Goal: Transaction & Acquisition: Book appointment/travel/reservation

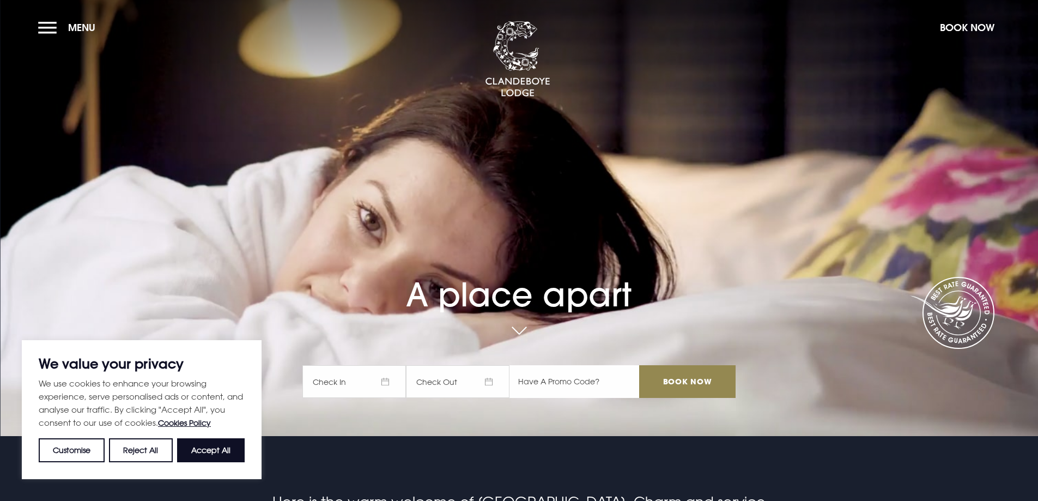
click at [574, 380] on input "text" at bounding box center [575, 381] width 130 height 33
type input "RORY20"
click at [373, 384] on span "Check In" at bounding box center [355, 381] width 104 height 33
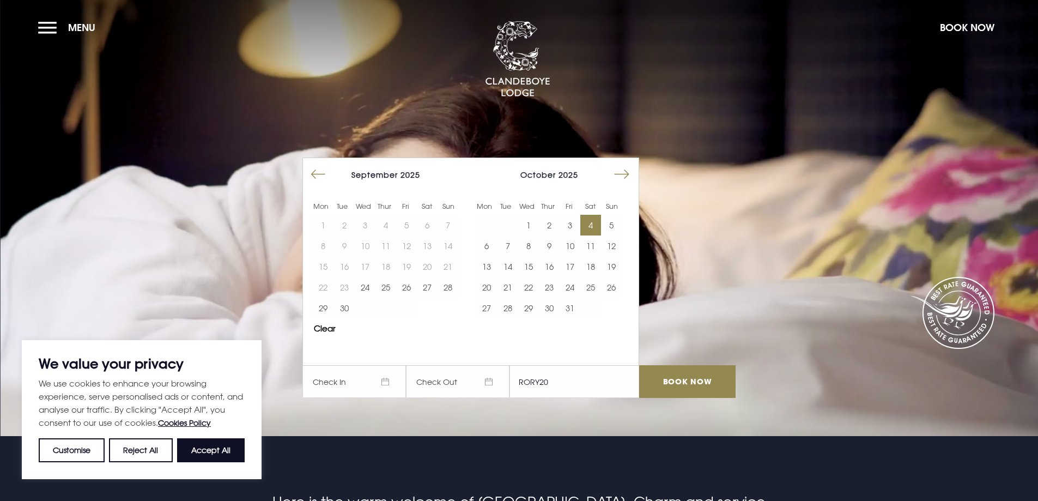
click at [599, 225] on button "4" at bounding box center [591, 225] width 21 height 21
click at [618, 226] on button "5" at bounding box center [611, 225] width 21 height 21
click at [677, 377] on input "Book Now" at bounding box center [687, 381] width 96 height 33
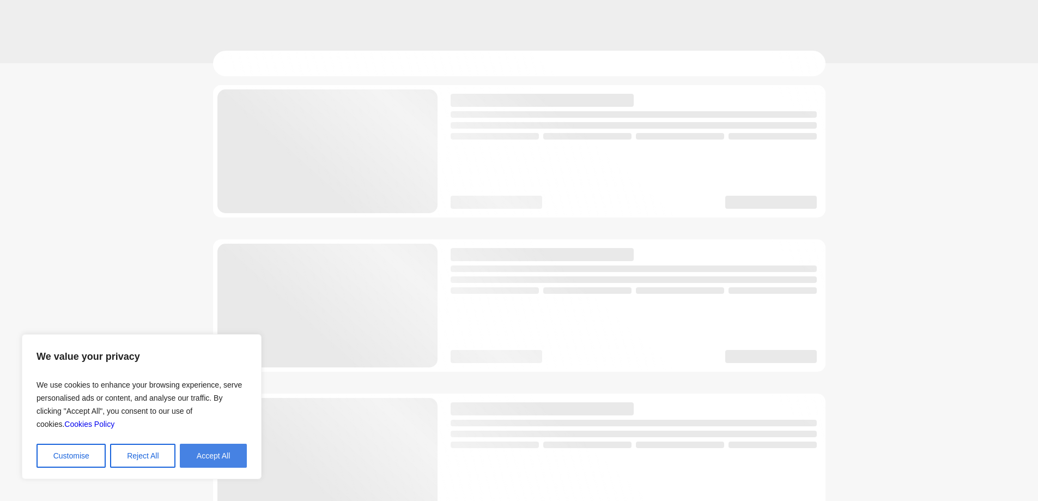
click at [208, 449] on button "Accept All" at bounding box center [213, 456] width 67 height 24
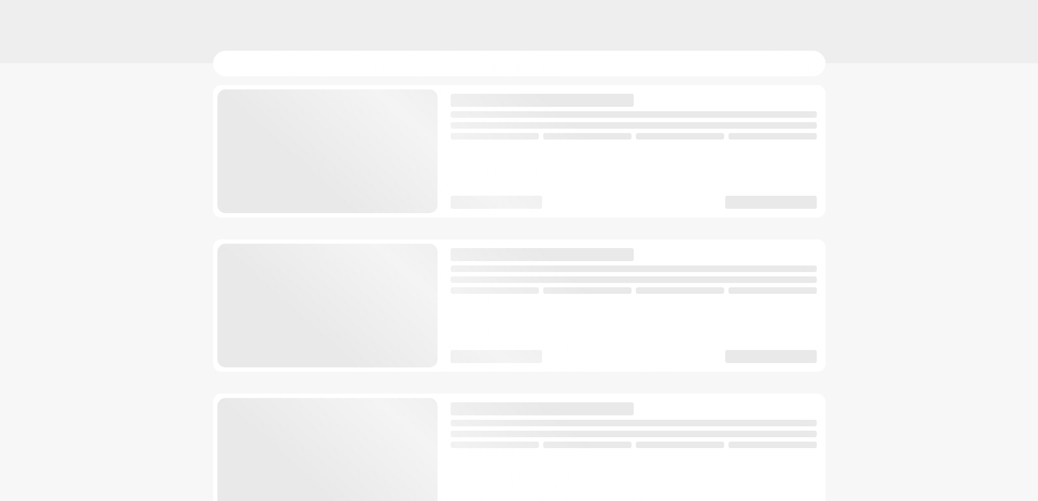
checkbox input "true"
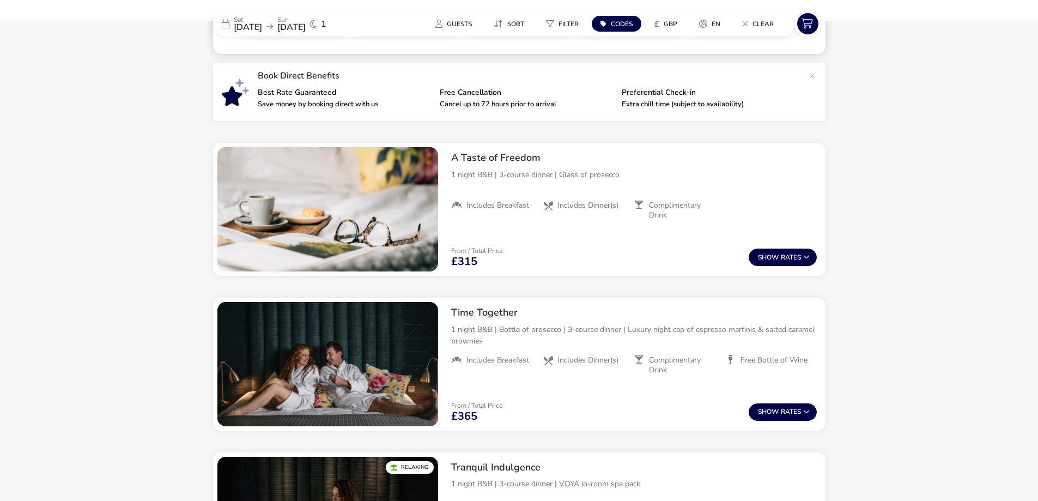
scroll to position [382, 0]
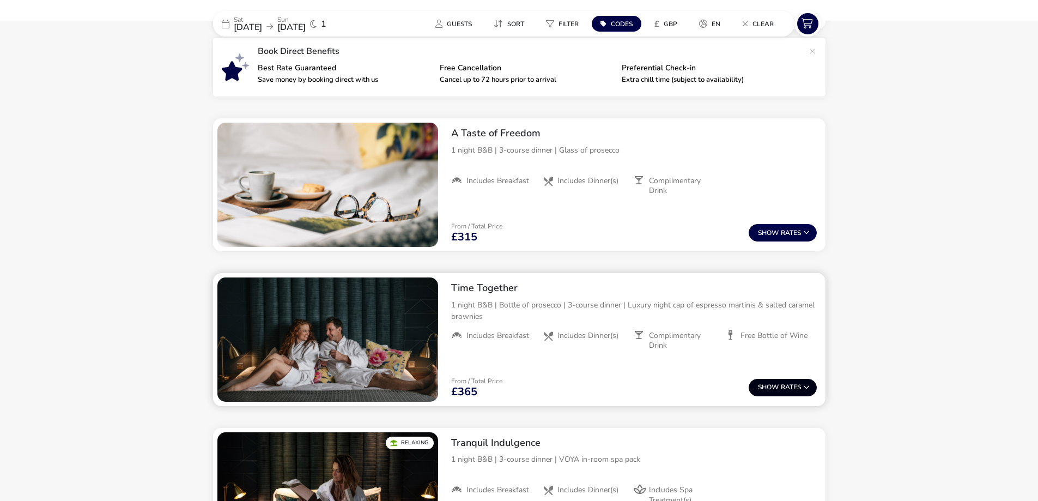
click at [788, 392] on button "Show Rates" at bounding box center [783, 387] width 68 height 17
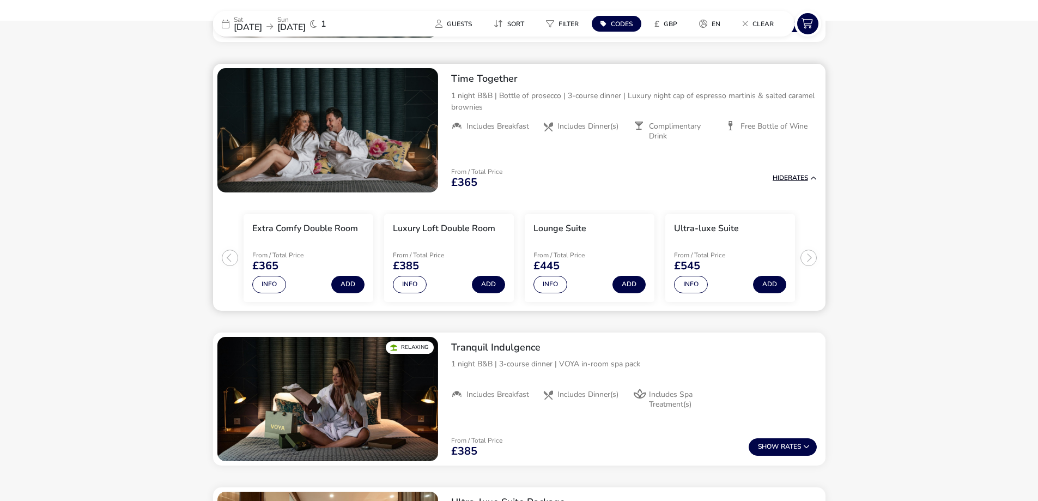
scroll to position [600, 0]
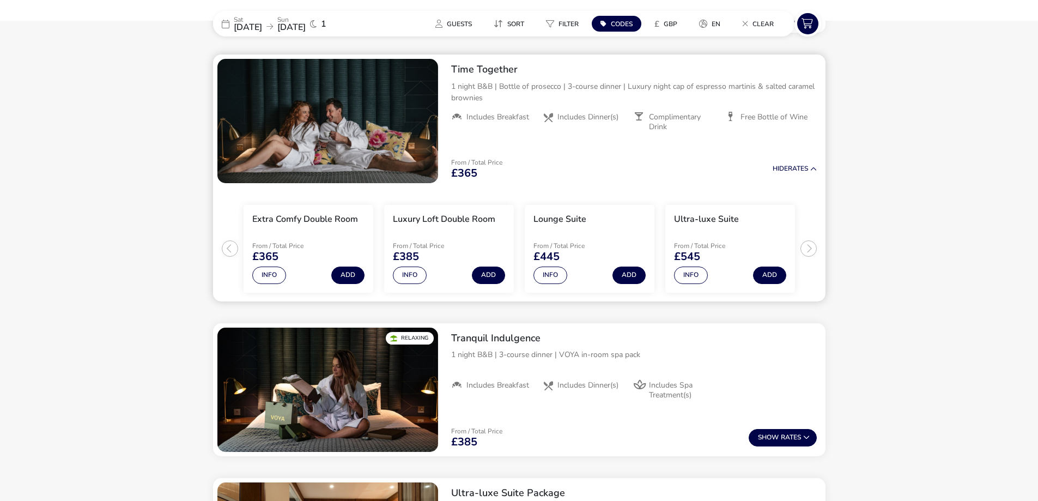
click at [808, 248] on ul "Extra Comfy Double Room From / Total Price £365 Info Add Luxury Loft Double Roo…" at bounding box center [519, 245] width 613 height 114
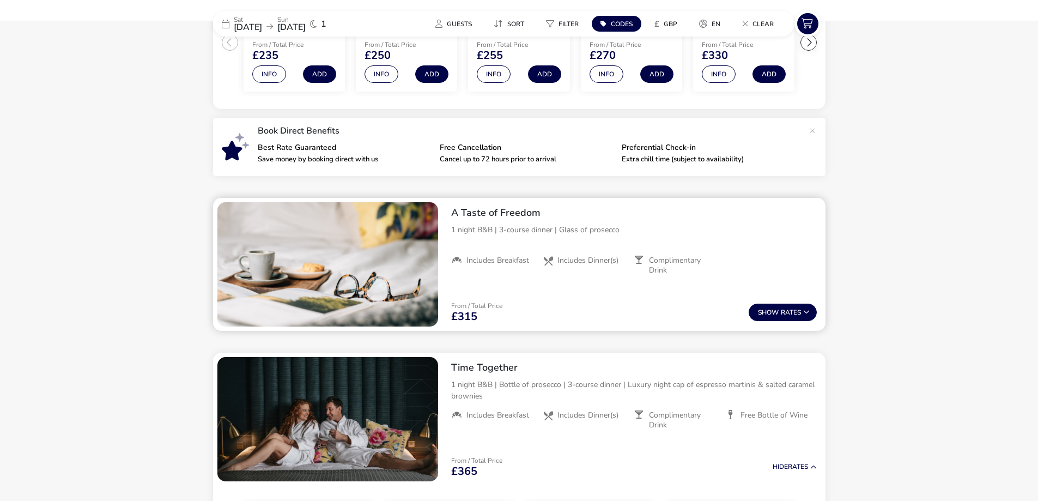
scroll to position [328, 0]
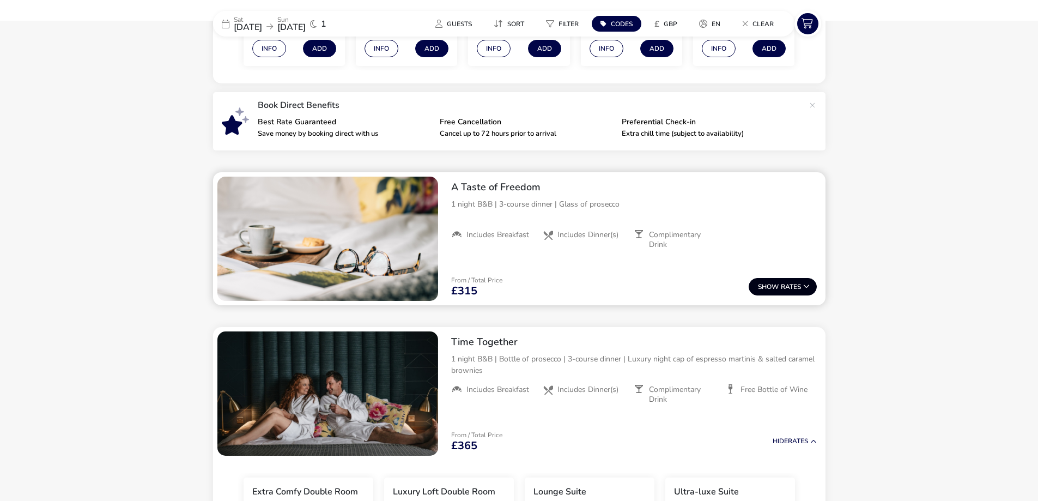
click at [777, 287] on span "Show" at bounding box center [769, 286] width 23 height 7
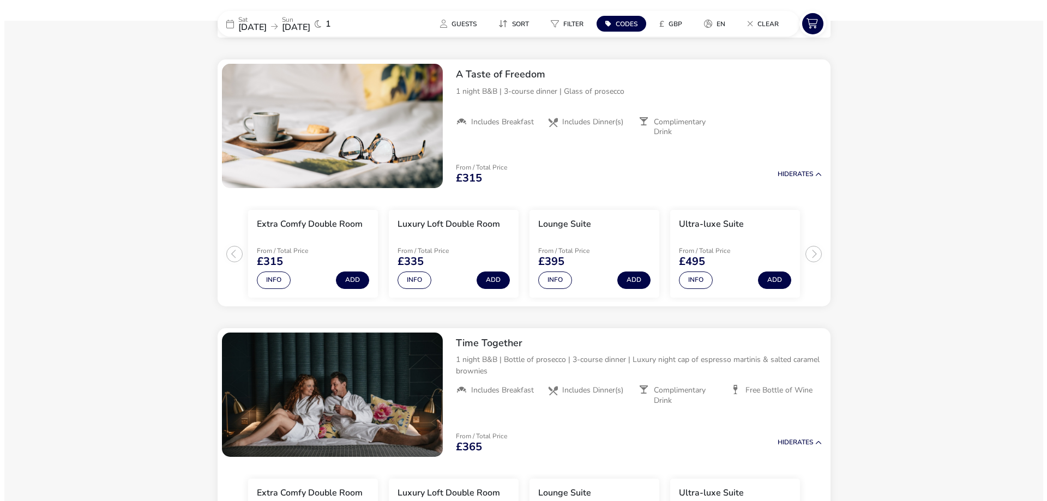
scroll to position [445, 0]
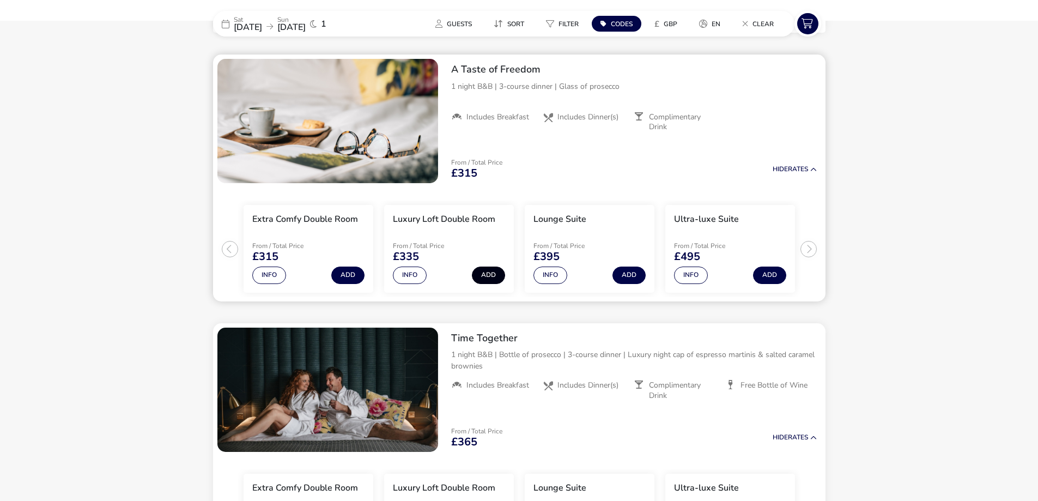
click at [479, 277] on button "Add" at bounding box center [488, 275] width 33 height 17
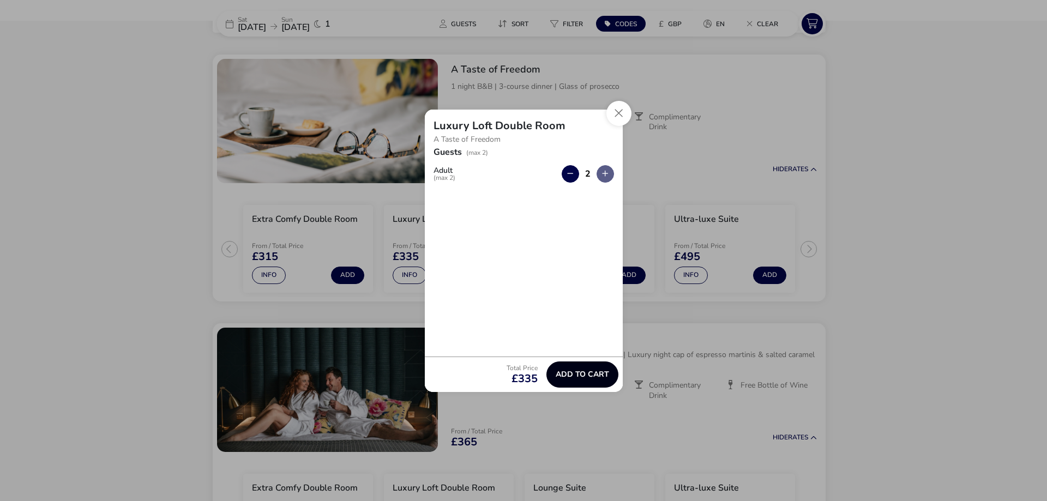
click at [578, 372] on span "Add to cart" at bounding box center [581, 374] width 53 height 8
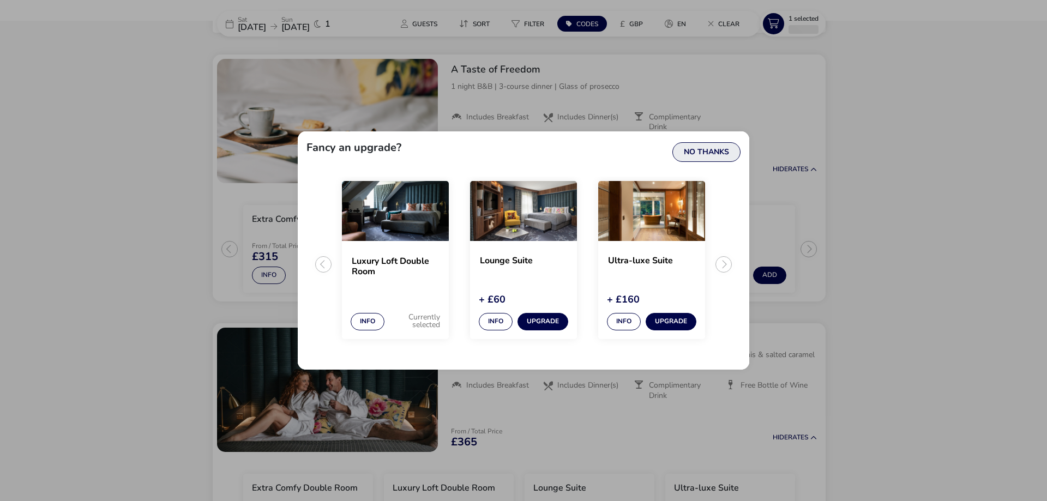
click at [705, 149] on button "No Thanks" at bounding box center [706, 152] width 68 height 20
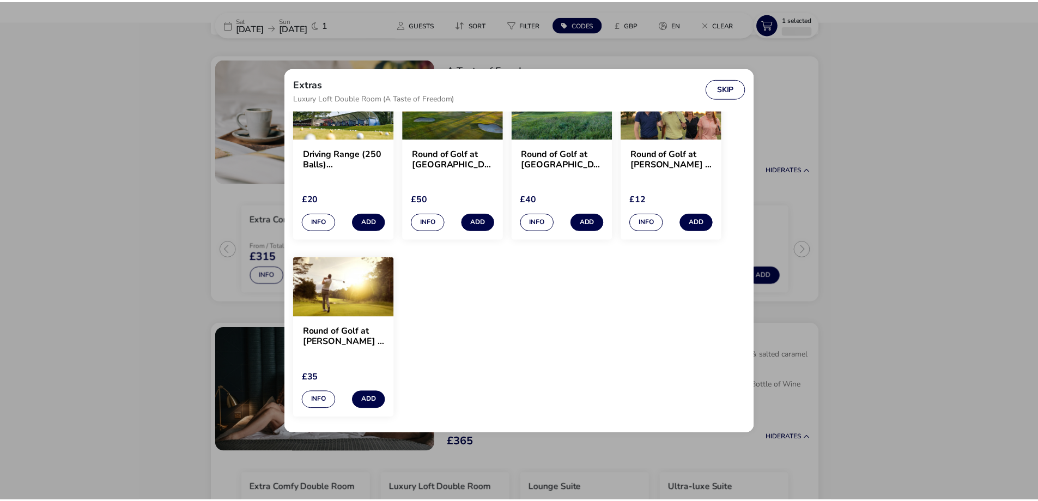
scroll to position [1044, 0]
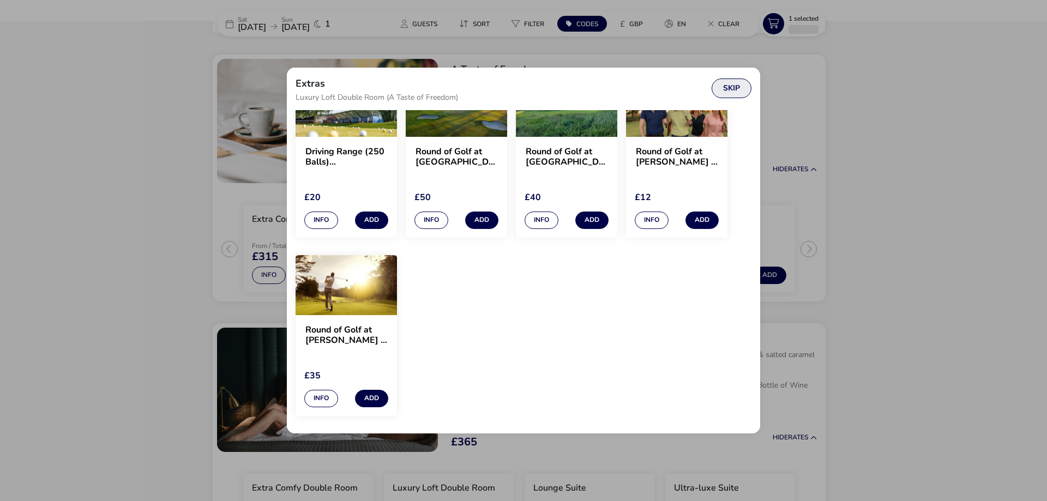
click at [730, 88] on button "Skip" at bounding box center [731, 88] width 40 height 20
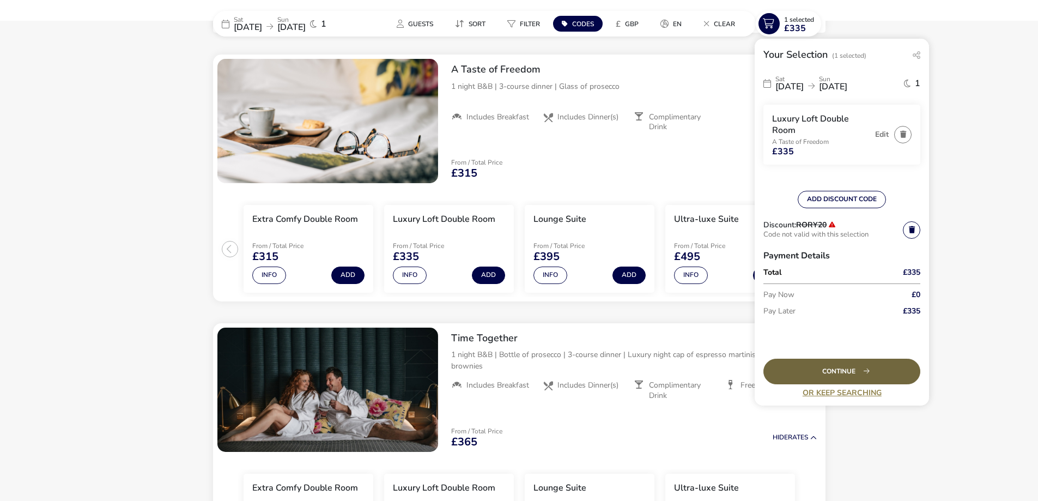
click at [845, 373] on div "Continue" at bounding box center [842, 372] width 157 height 26
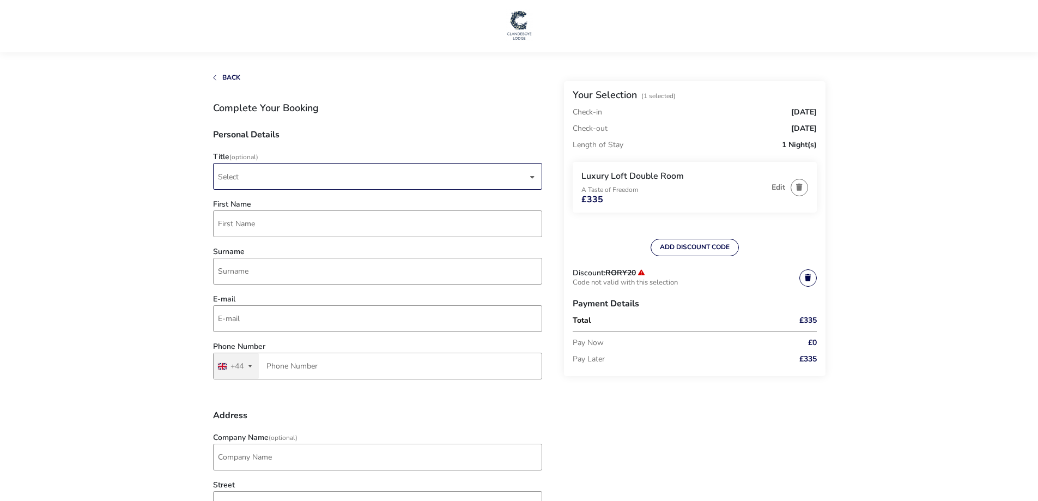
click at [319, 176] on span "Select" at bounding box center [373, 177] width 310 height 26
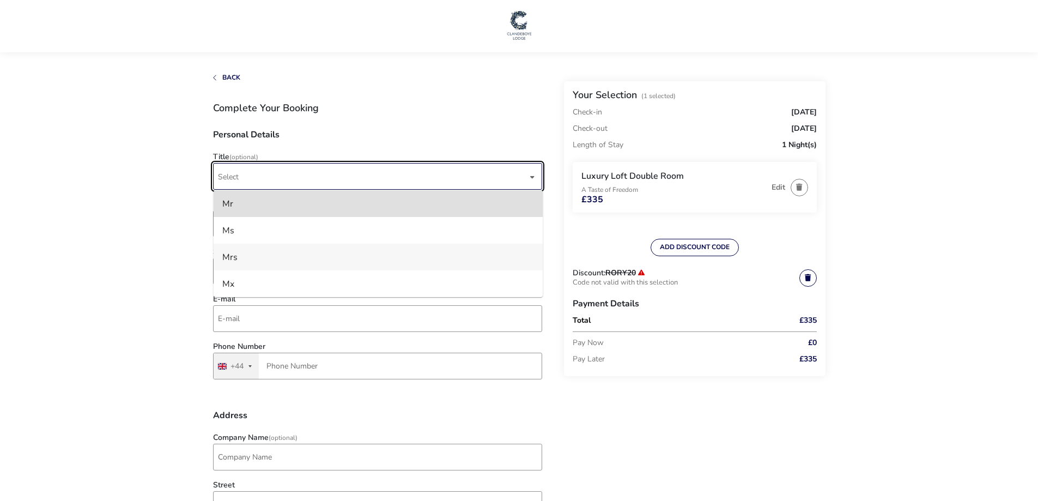
click at [237, 256] on li "Mrs" at bounding box center [378, 257] width 329 height 27
click at [270, 216] on input "First Name" at bounding box center [377, 223] width 329 height 27
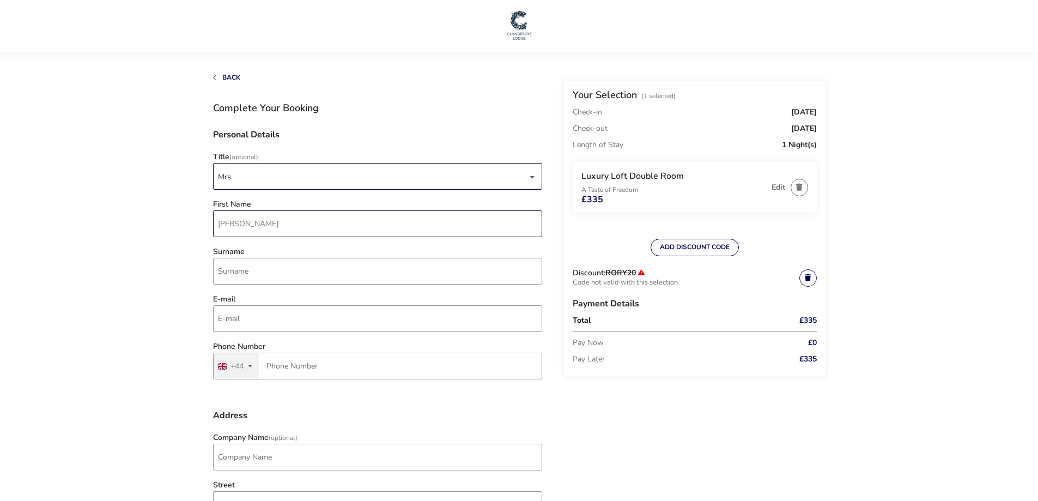
drag, startPoint x: 256, startPoint y: 225, endPoint x: 195, endPoint y: 227, distance: 61.1
type input "Daphne"
click at [271, 270] on input "Surname" at bounding box center [377, 271] width 329 height 27
type input "Pentland"
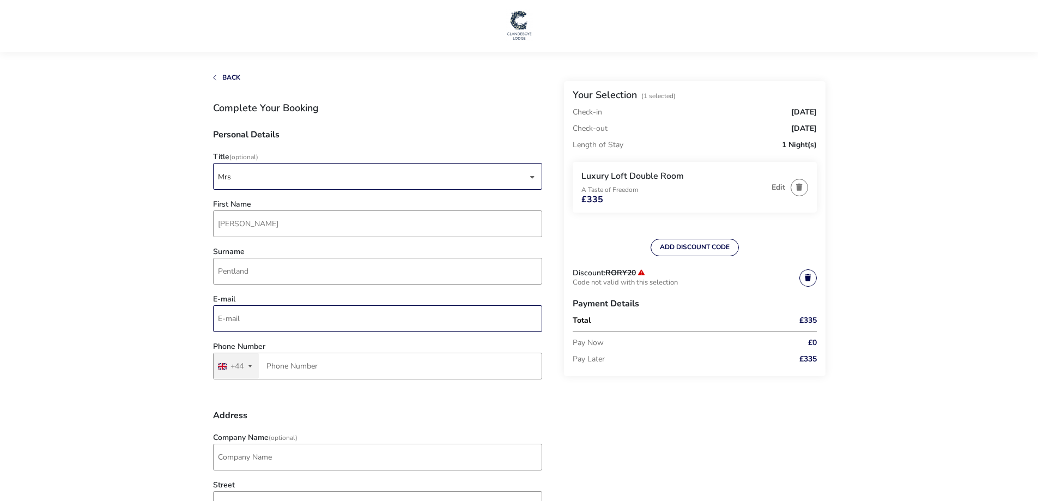
click at [267, 316] on input "E-mail" at bounding box center [377, 318] width 329 height 27
type input "daphnepentland@btinternet.com"
click at [309, 367] on input "Phone Number" at bounding box center [377, 366] width 329 height 27
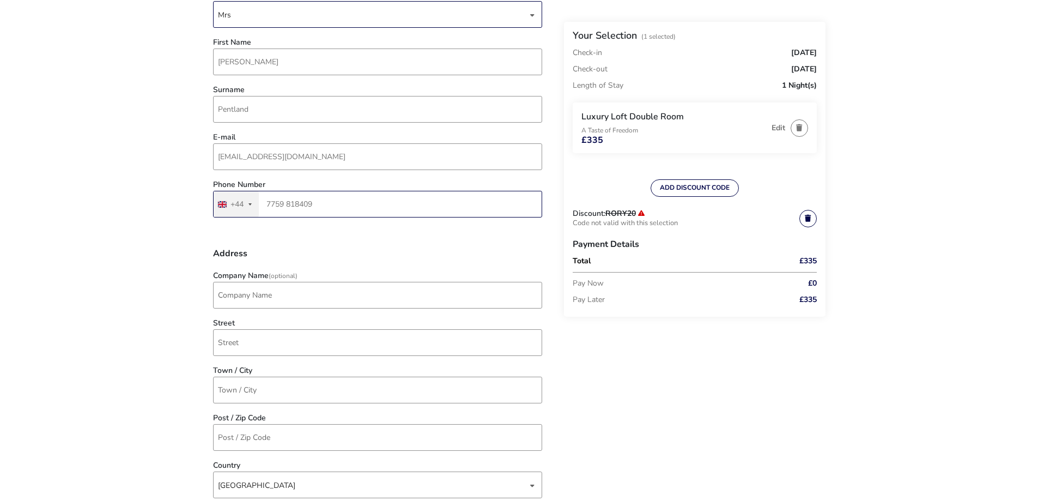
scroll to position [164, 0]
type input "7759 818409"
click at [262, 287] on input "Company Name (Optional)" at bounding box center [377, 293] width 329 height 27
type input "12 Beechleigh Park"
click at [268, 341] on input "Street" at bounding box center [377, 341] width 329 height 27
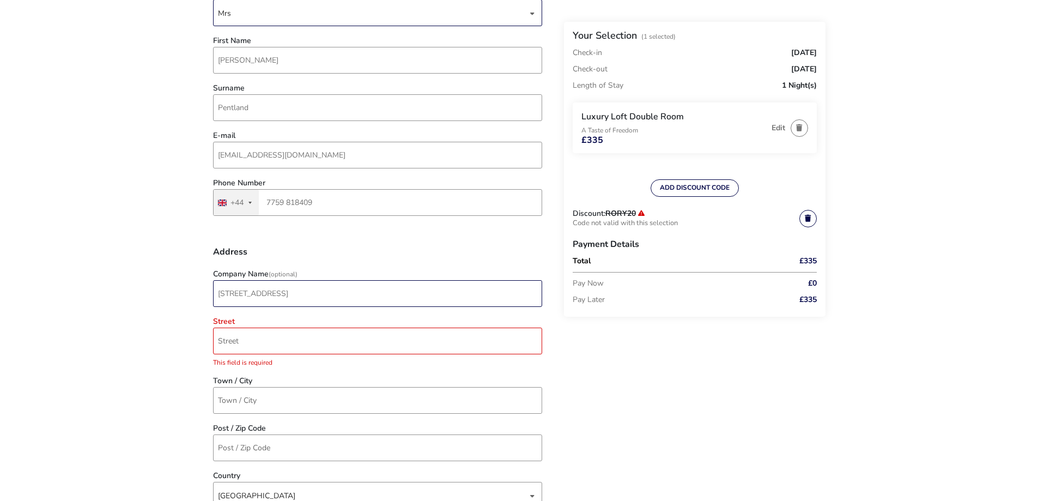
drag, startPoint x: 259, startPoint y: 291, endPoint x: 185, endPoint y: 292, distance: 74.7
click at [255, 341] on input "Street" at bounding box center [377, 341] width 329 height 27
paste input "12 Beechleigh Park"
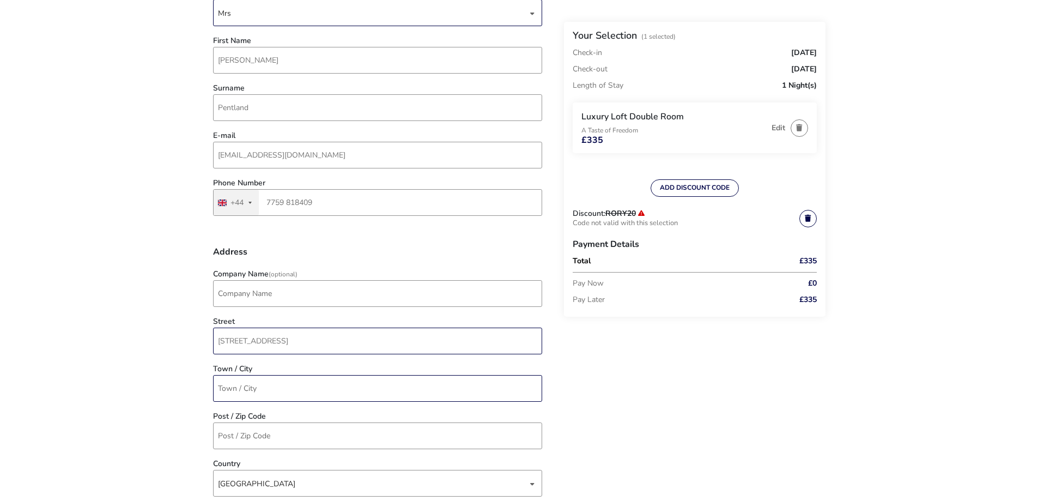
type input "12 Beechleigh Park"
click at [282, 394] on input "Town / City" at bounding box center [377, 388] width 329 height 27
type input "Londonderry"
click at [264, 438] on input "Post / Zip Code" at bounding box center [377, 435] width 329 height 27
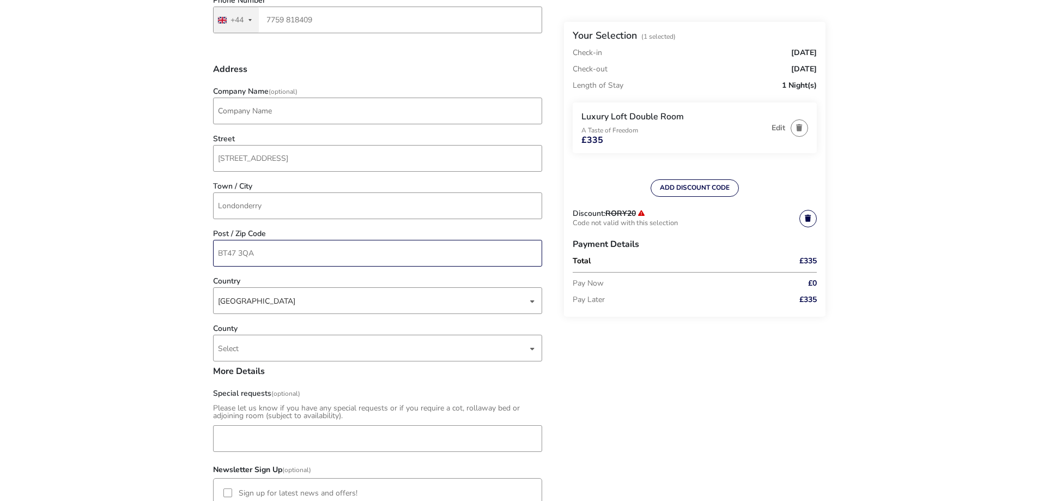
scroll to position [382, 0]
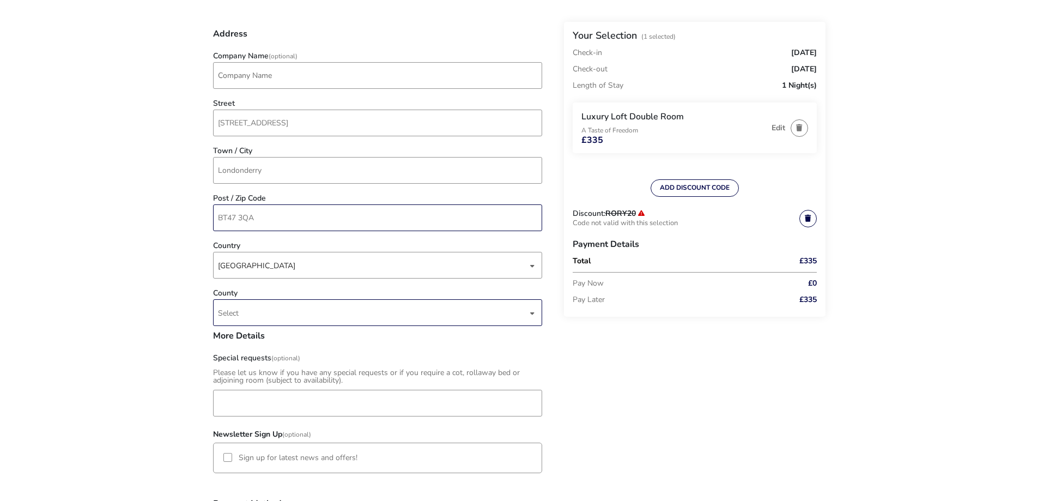
type input "BT47 3QA"
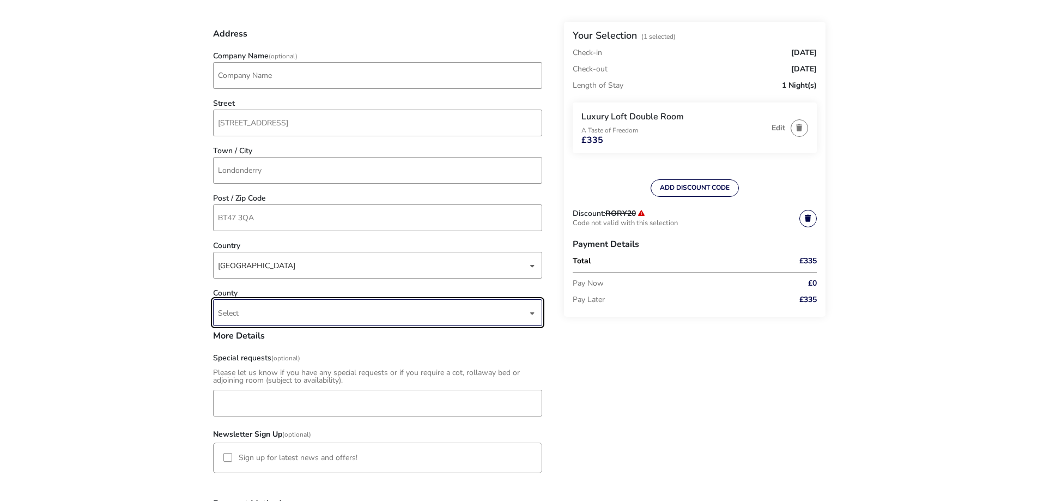
click at [271, 311] on span "Select" at bounding box center [373, 313] width 310 height 26
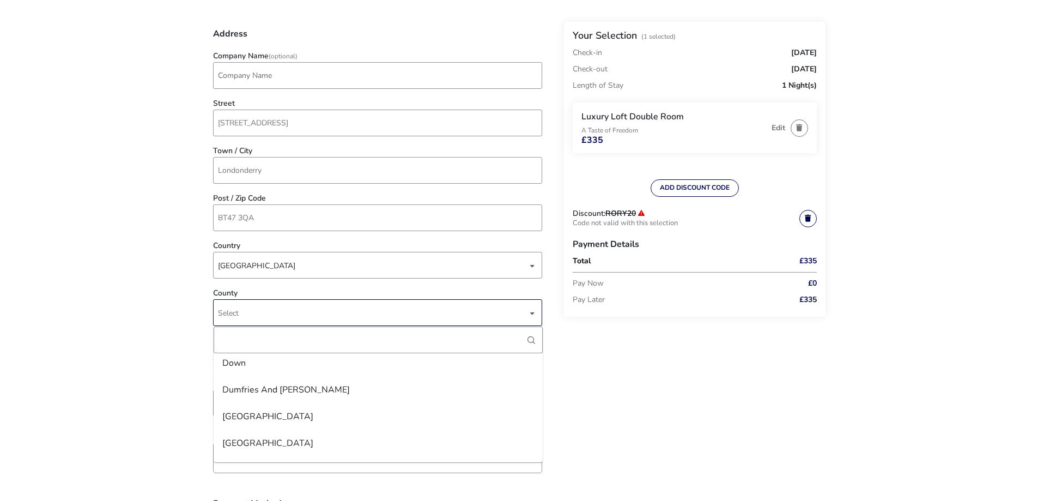
scroll to position [779, 0]
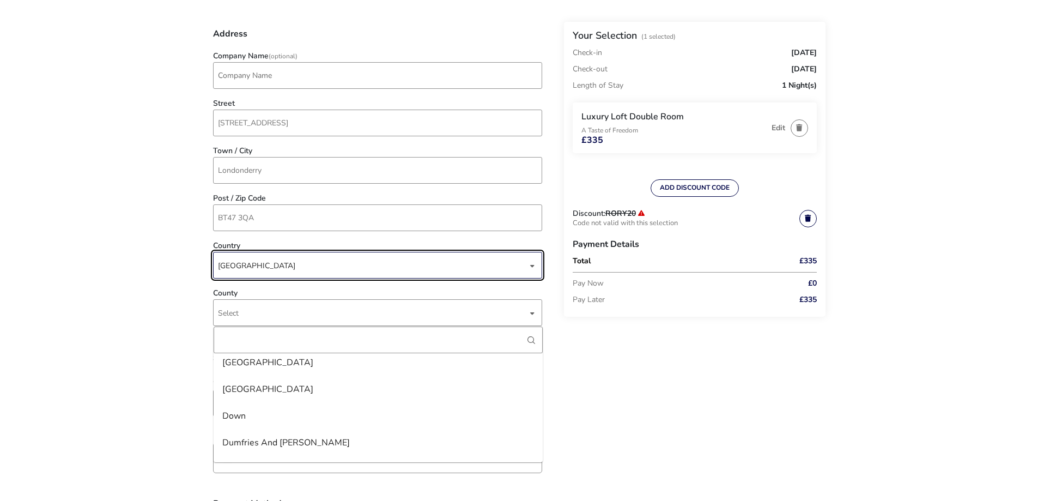
click at [286, 270] on div "United Kingdom" at bounding box center [373, 265] width 310 height 27
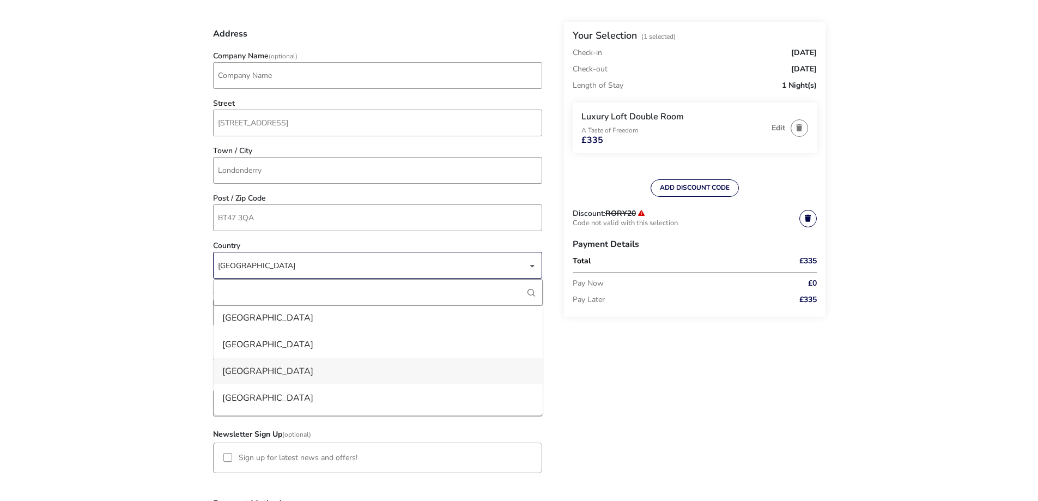
scroll to position [2862, 0]
click at [241, 374] on li "Ireland" at bounding box center [378, 368] width 329 height 27
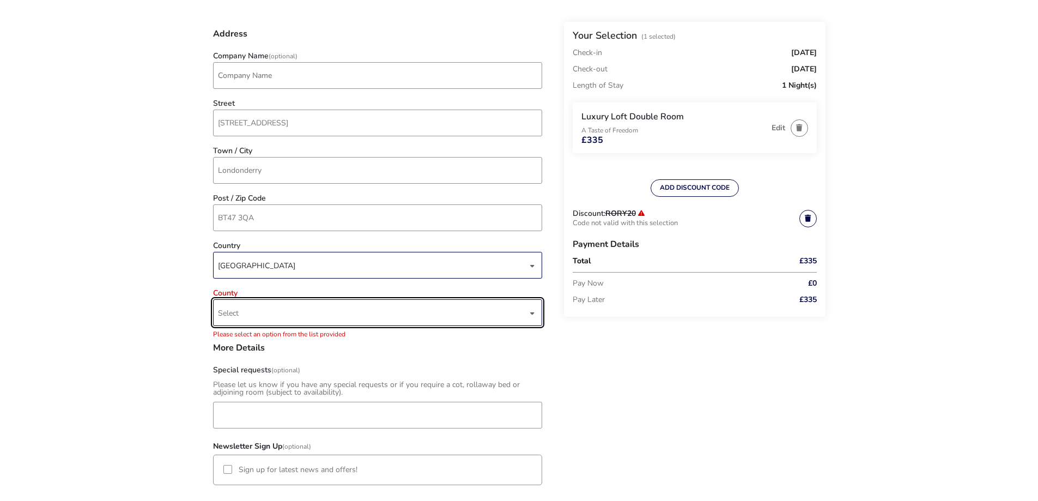
click at [271, 314] on span "Select" at bounding box center [373, 313] width 310 height 26
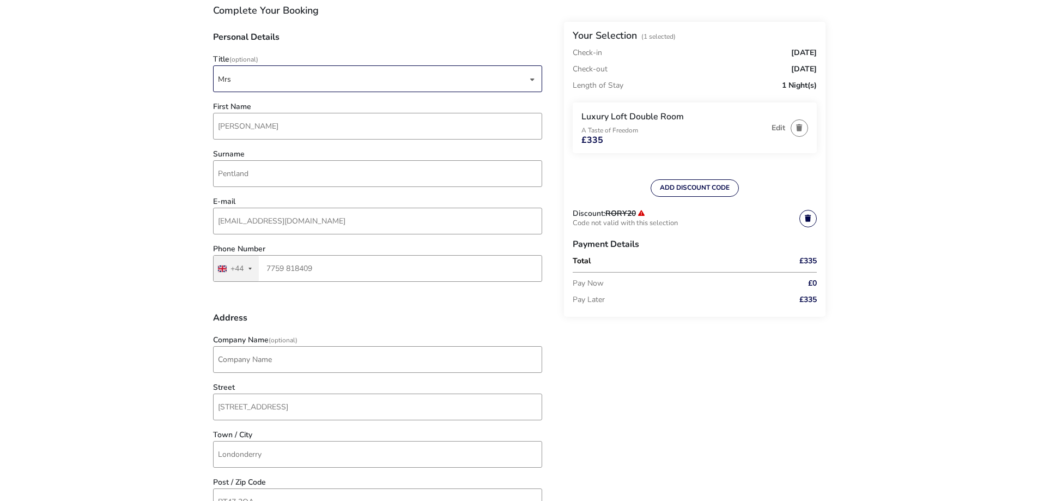
scroll to position [273, 0]
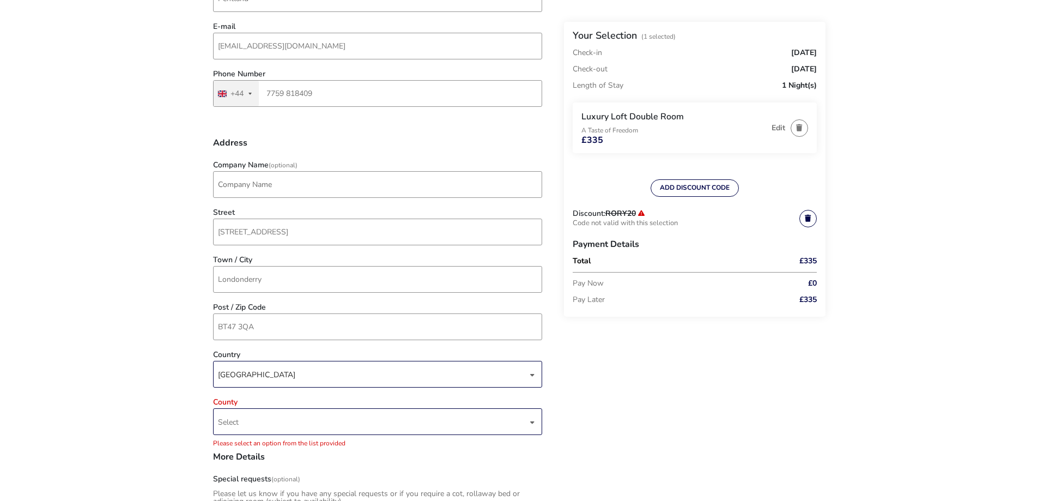
drag, startPoint x: 267, startPoint y: 355, endPoint x: 265, endPoint y: 370, distance: 14.8
click at [265, 370] on div "Country Ireland" at bounding box center [378, 372] width 340 height 42
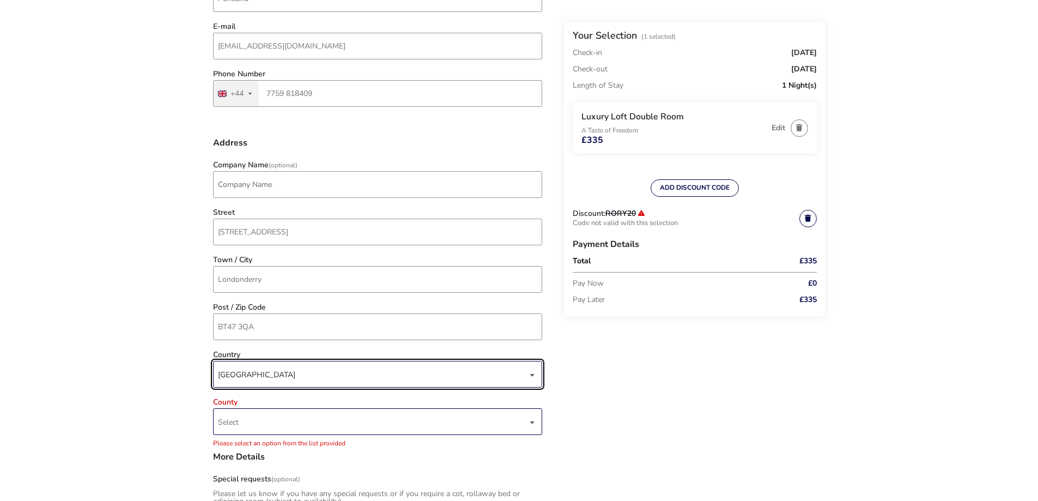
click at [265, 370] on div "Ireland" at bounding box center [373, 374] width 310 height 27
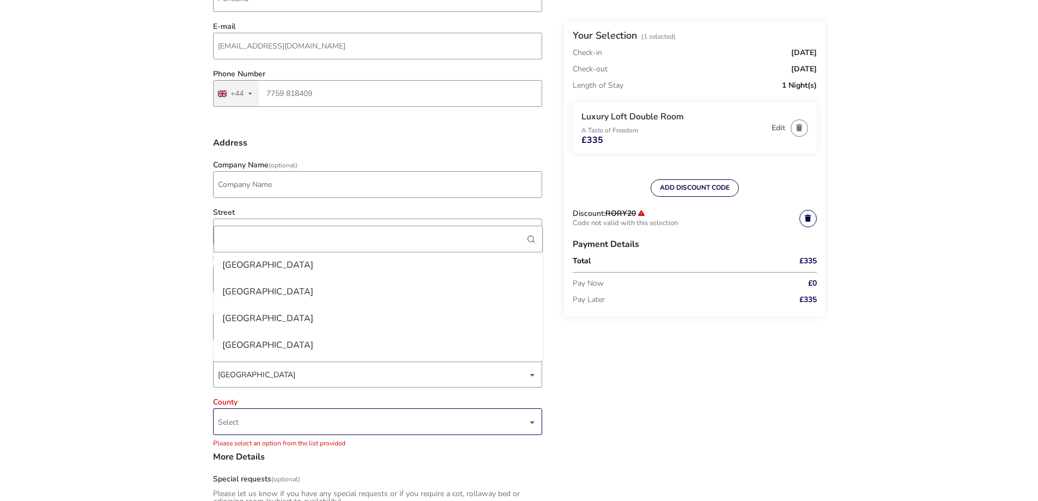
scroll to position [6209, 0]
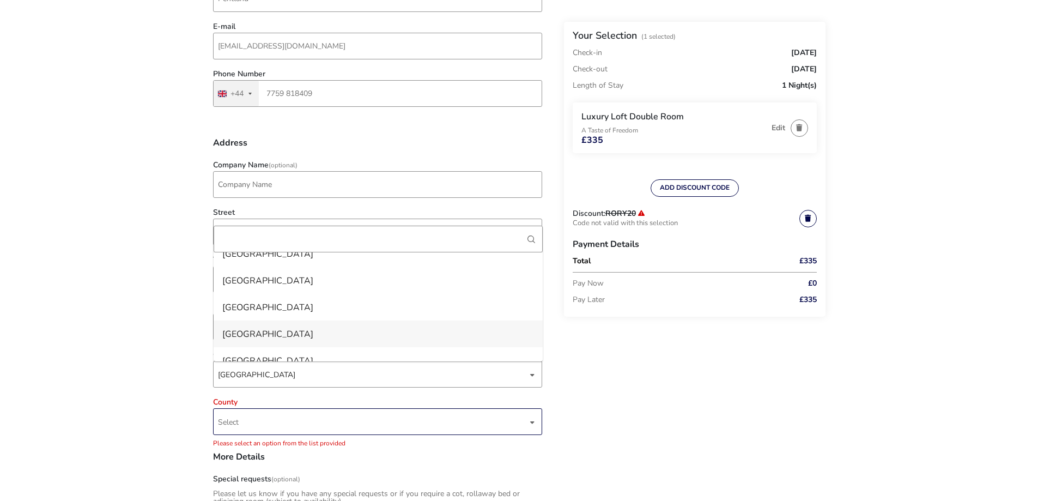
click at [263, 340] on li "United Kingdom" at bounding box center [378, 334] width 329 height 27
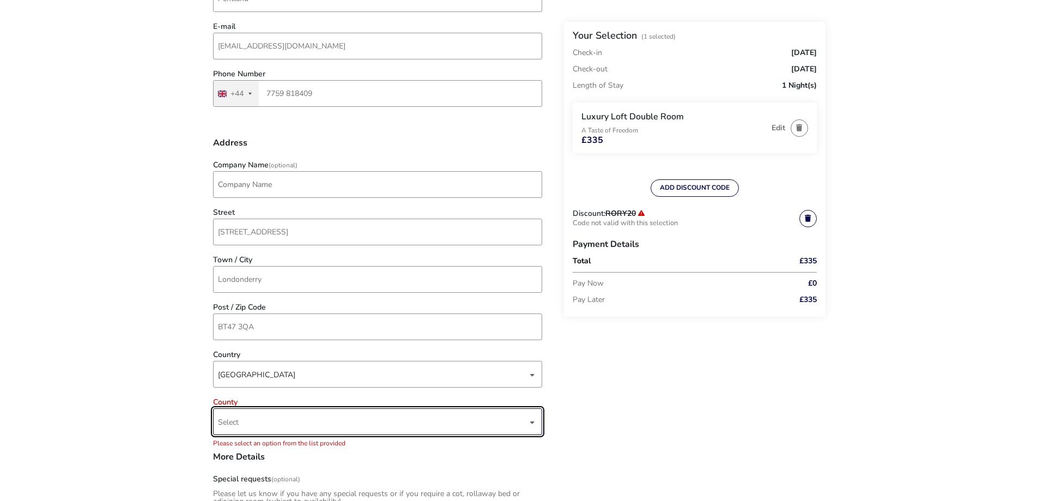
click at [256, 419] on span "Select" at bounding box center [373, 422] width 310 height 26
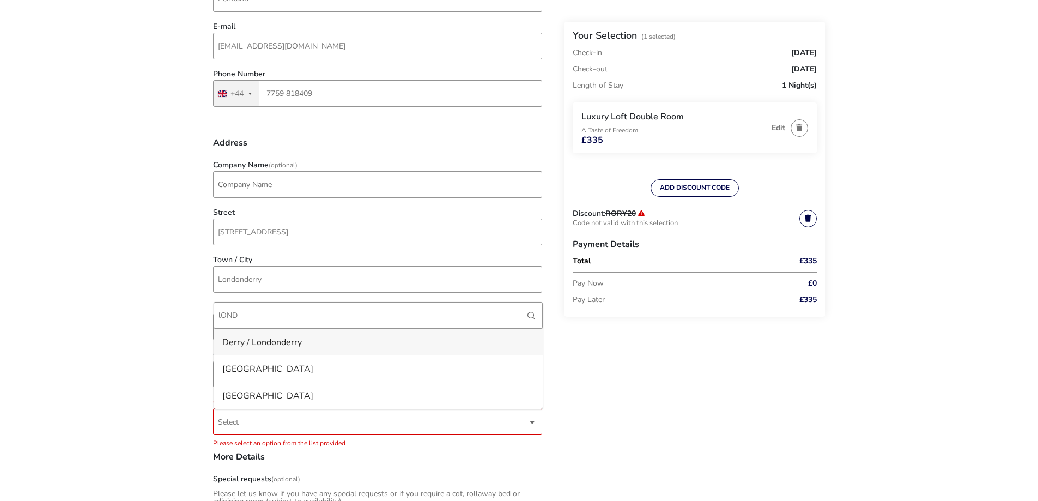
type input "lOND"
click at [270, 343] on li "Derry / Londonderry" at bounding box center [378, 342] width 329 height 27
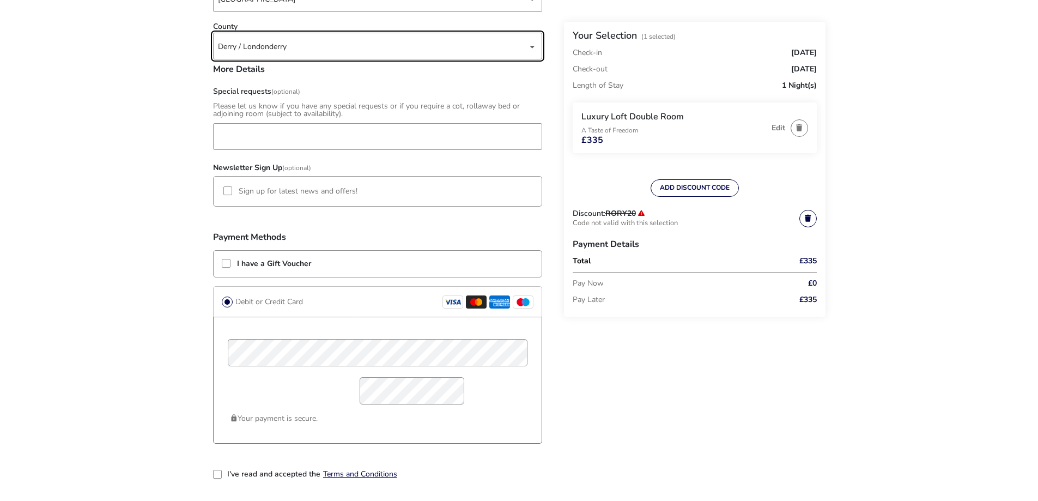
scroll to position [654, 0]
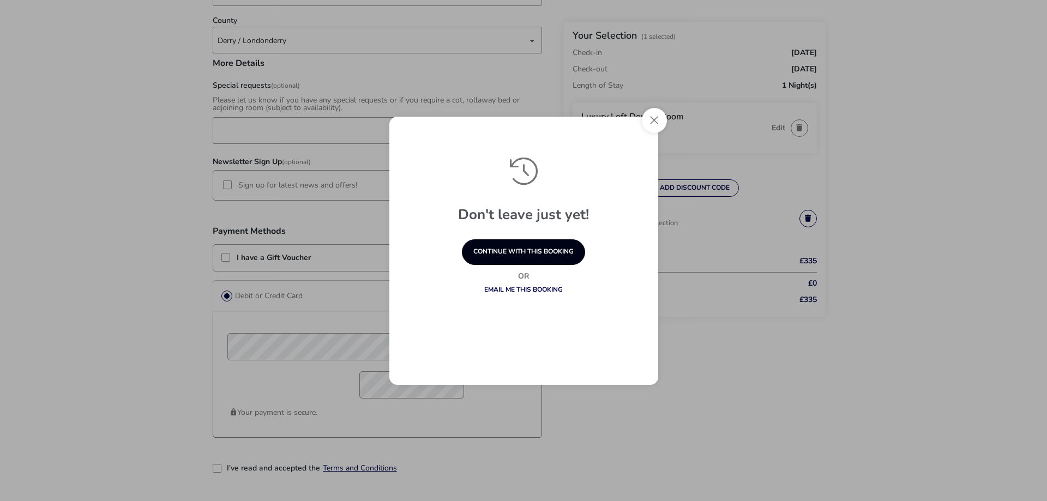
click at [540, 250] on button "continue with this booking" at bounding box center [523, 252] width 123 height 26
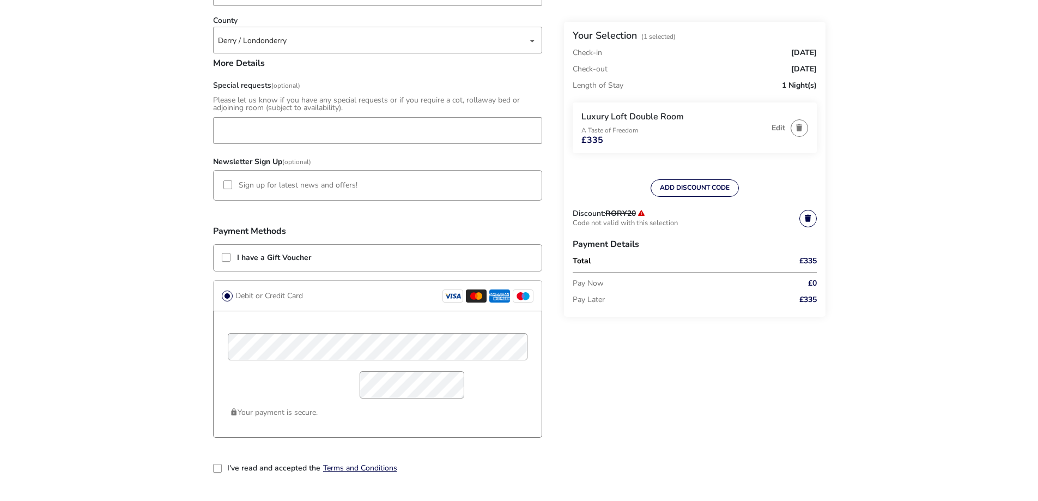
click at [218, 469] on div "2-term_condi" at bounding box center [217, 468] width 9 height 9
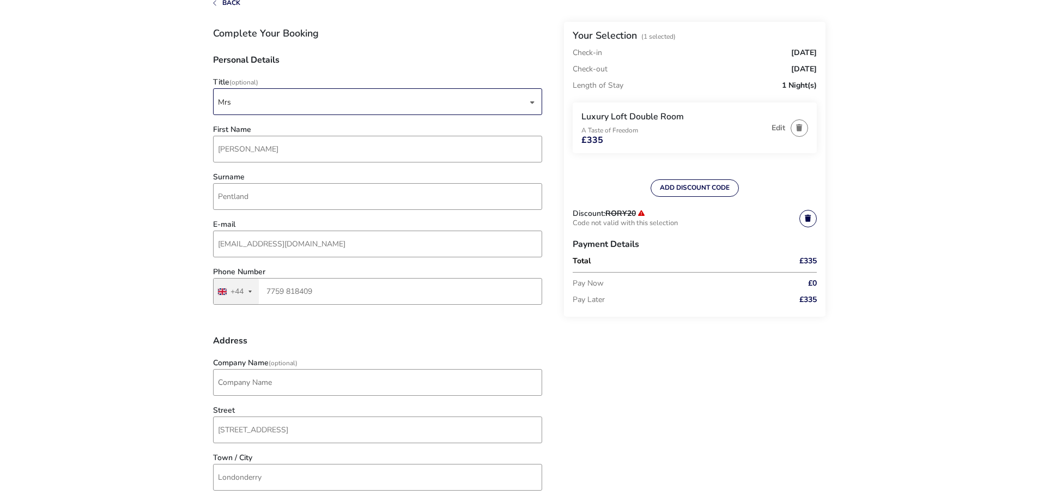
scroll to position [0, 0]
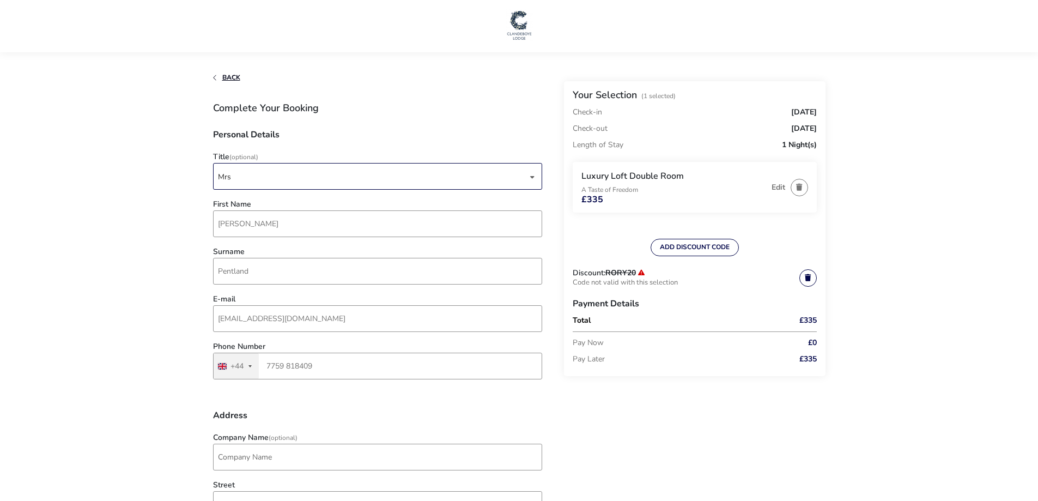
click at [223, 78] on span "Back" at bounding box center [231, 77] width 18 height 9
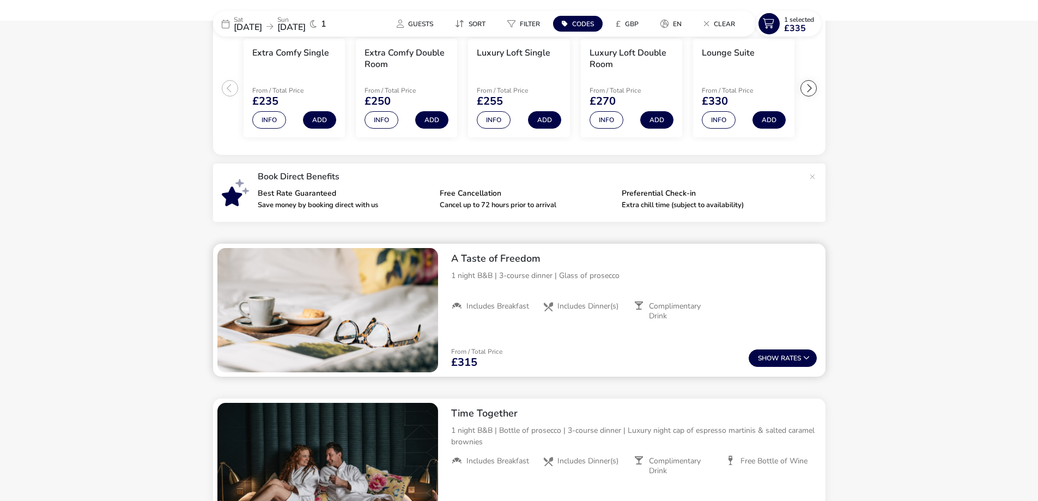
scroll to position [308, 0]
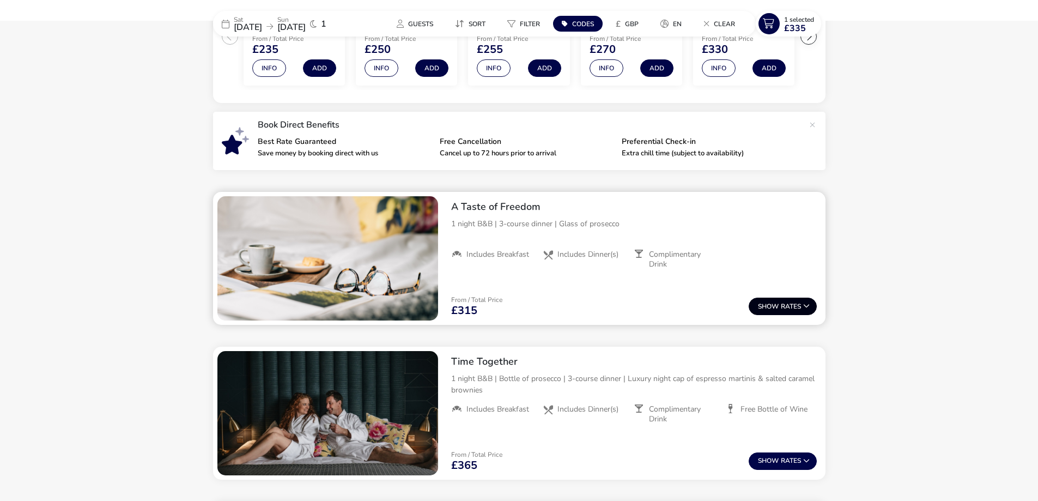
click at [781, 304] on button "Show Rates" at bounding box center [783, 306] width 68 height 17
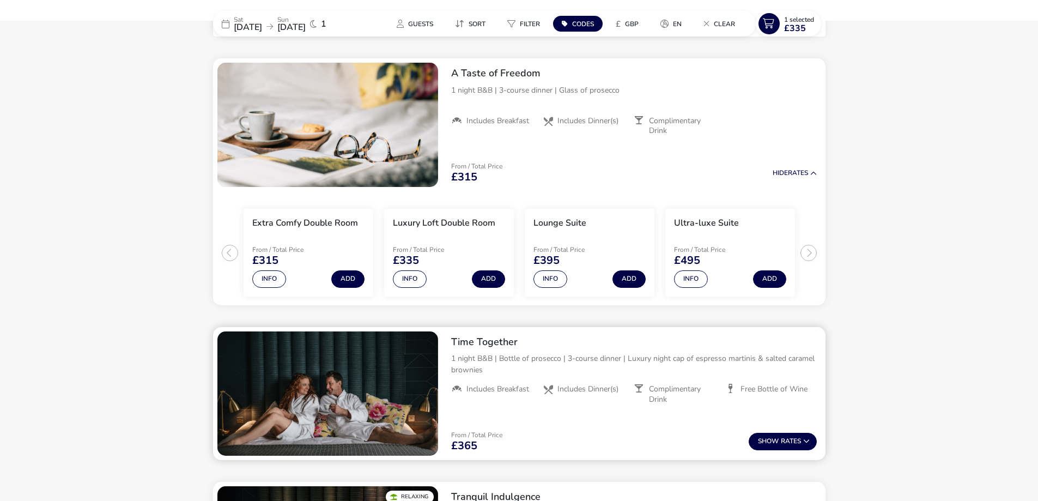
scroll to position [445, 0]
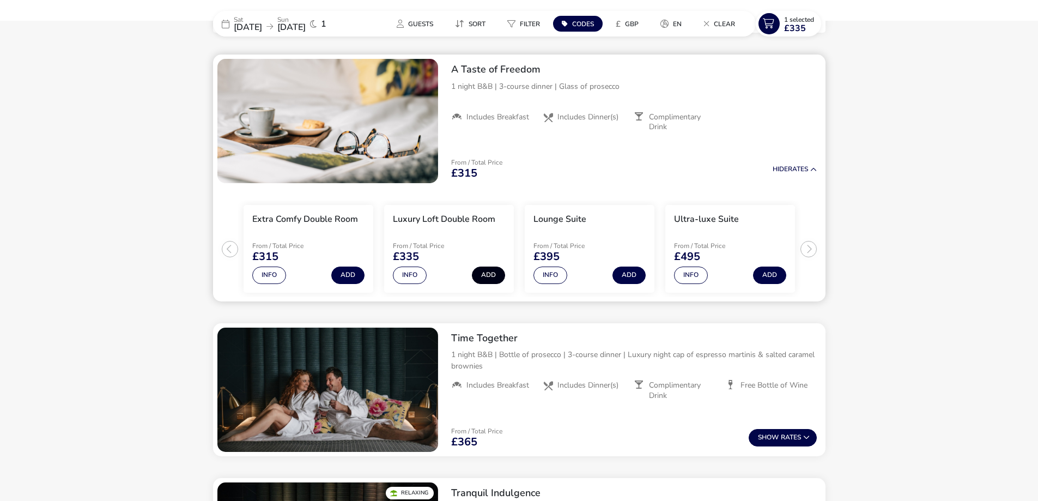
click at [487, 273] on button "Add" at bounding box center [488, 275] width 33 height 17
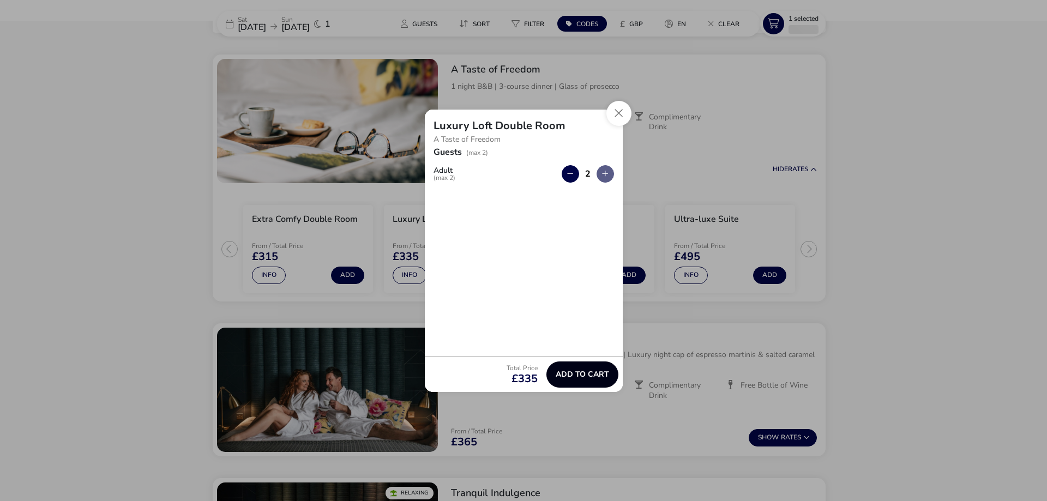
click at [570, 375] on span "Add to cart" at bounding box center [581, 374] width 53 height 8
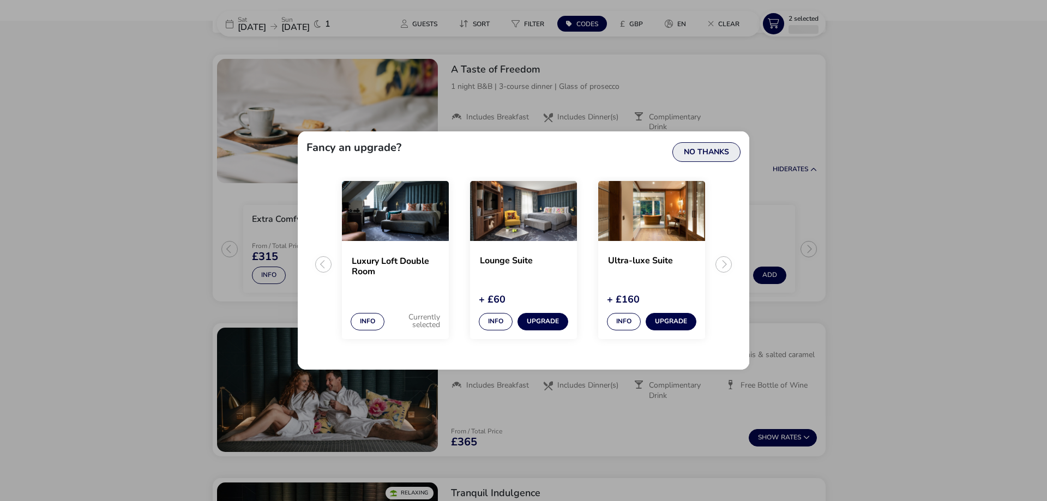
click at [705, 153] on button "No Thanks" at bounding box center [706, 152] width 68 height 20
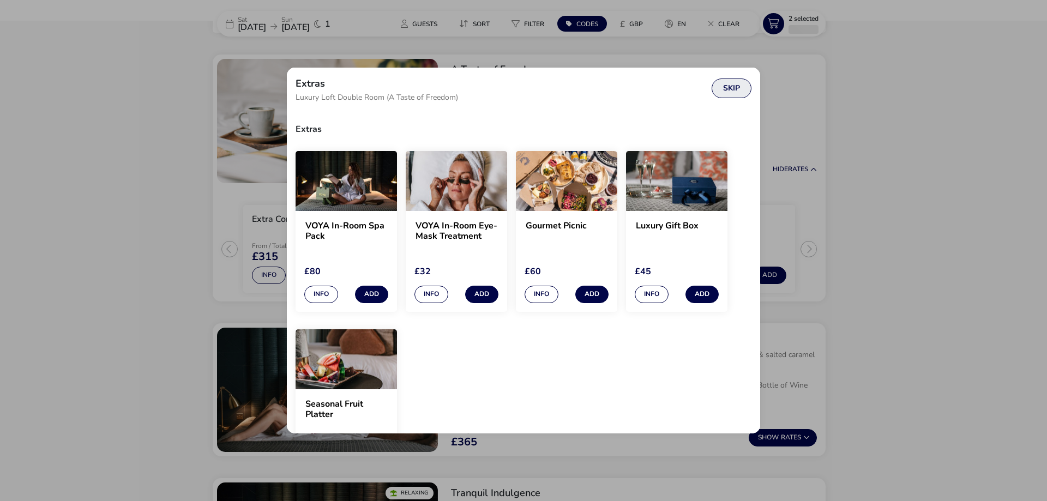
click at [734, 90] on button "Skip" at bounding box center [731, 88] width 40 height 20
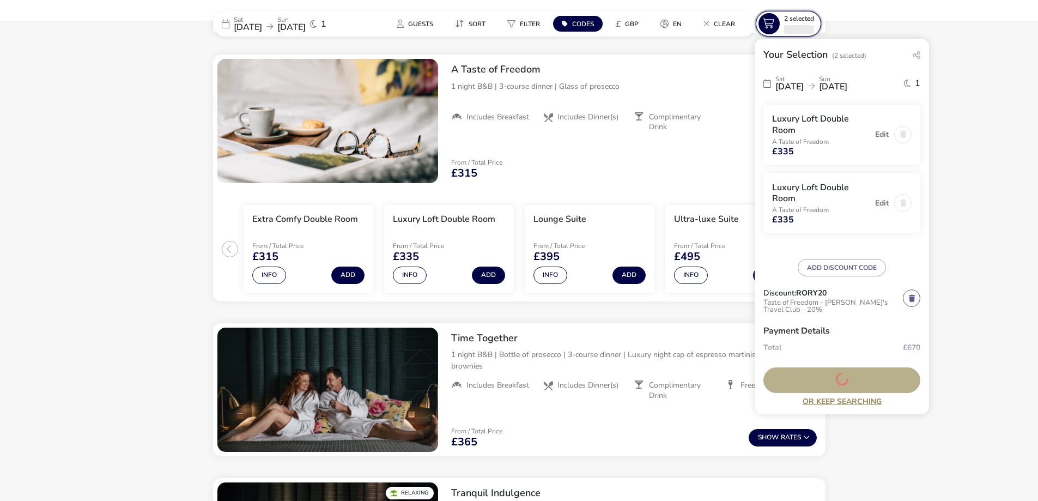
click at [772, 23] on icon at bounding box center [769, 23] width 21 height 21
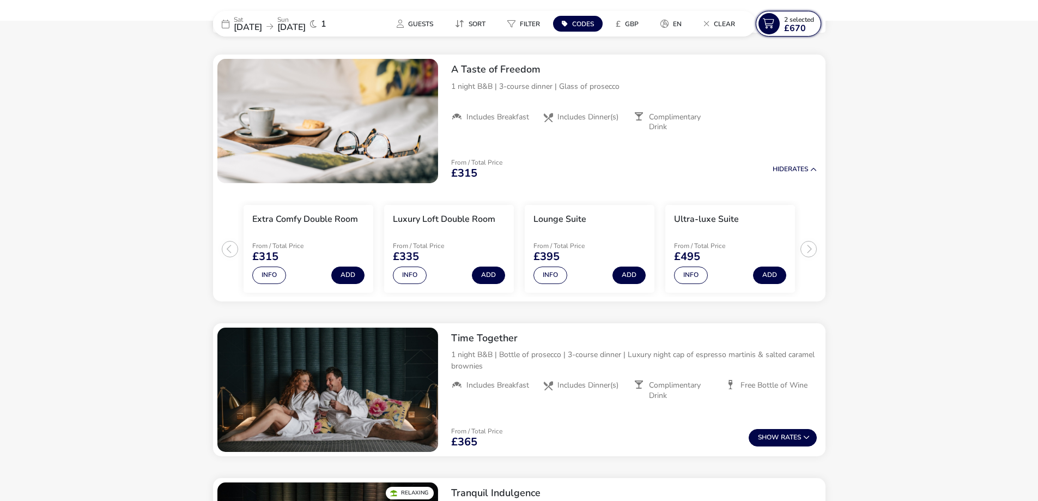
click at [772, 23] on icon at bounding box center [769, 23] width 21 height 21
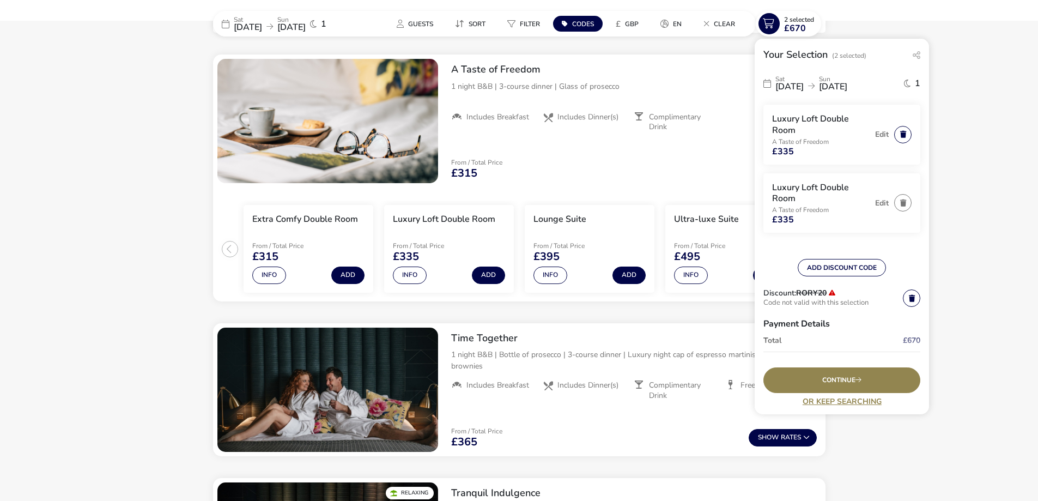
click at [898, 130] on button "button" at bounding box center [903, 134] width 17 height 17
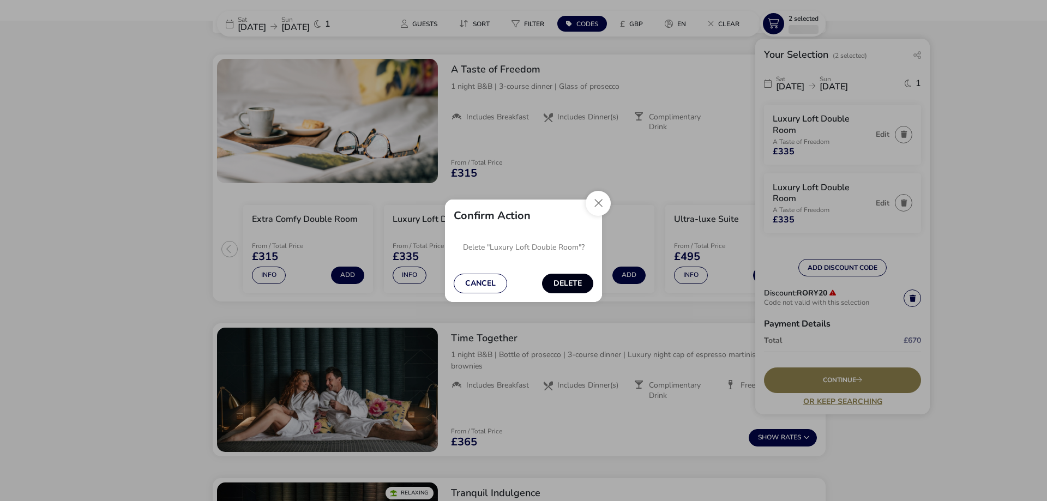
click at [570, 279] on button "Delete" at bounding box center [567, 284] width 51 height 20
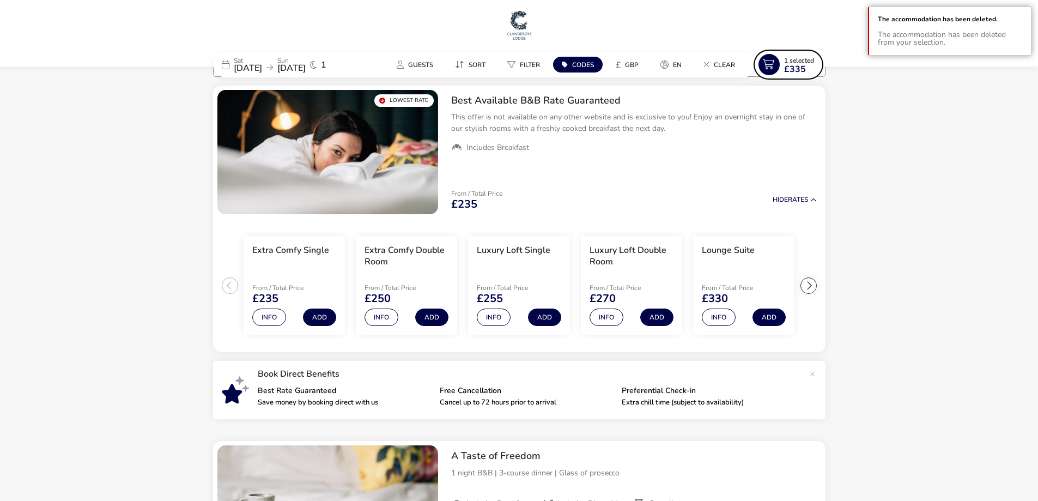
scroll to position [0, 0]
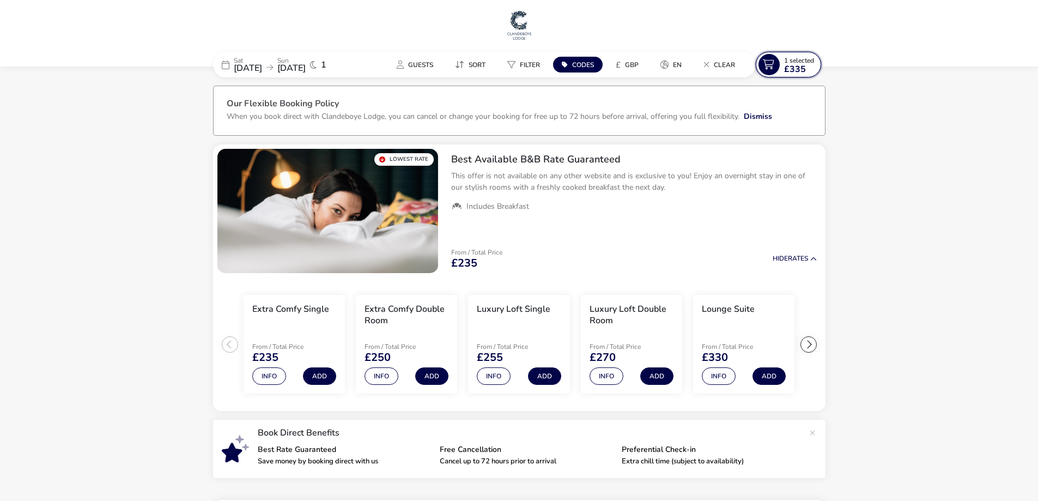
click at [795, 66] on span "£335" at bounding box center [795, 69] width 22 height 9
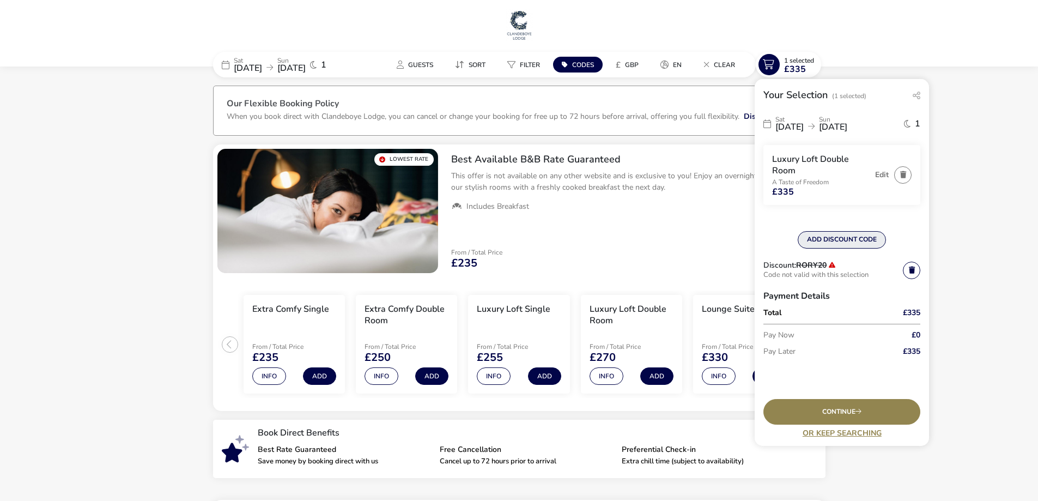
click at [832, 239] on button "ADD DISCOUNT CODE" at bounding box center [842, 239] width 88 height 17
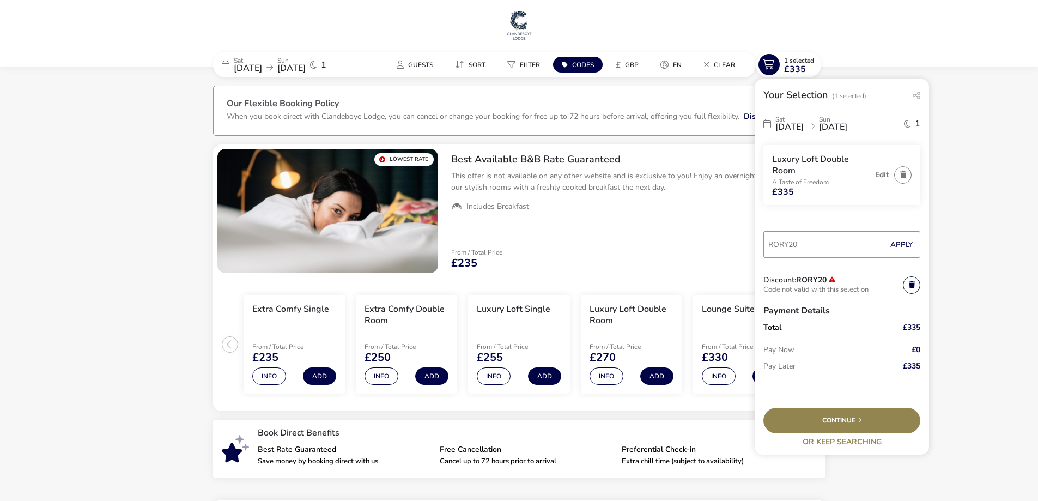
type input "RORY20"
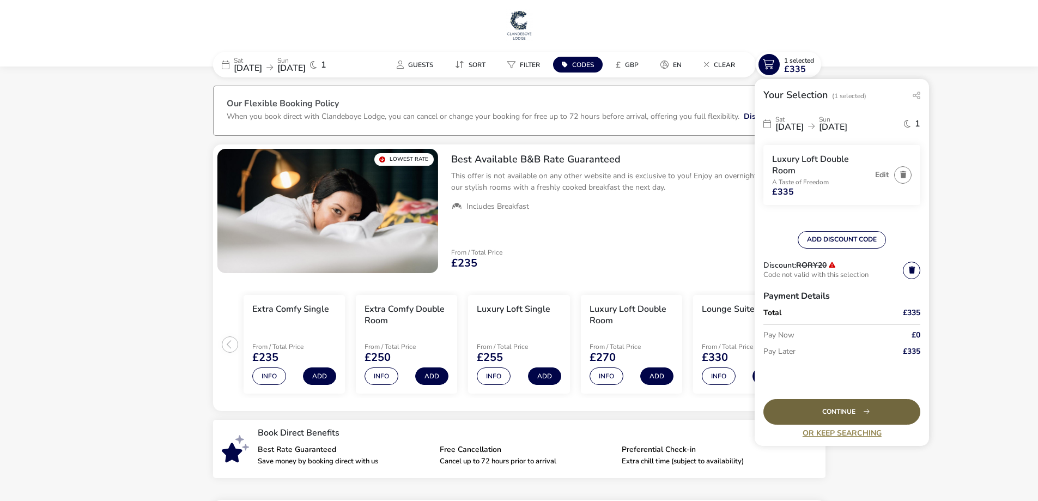
click at [838, 409] on div "Continue" at bounding box center [842, 412] width 157 height 26
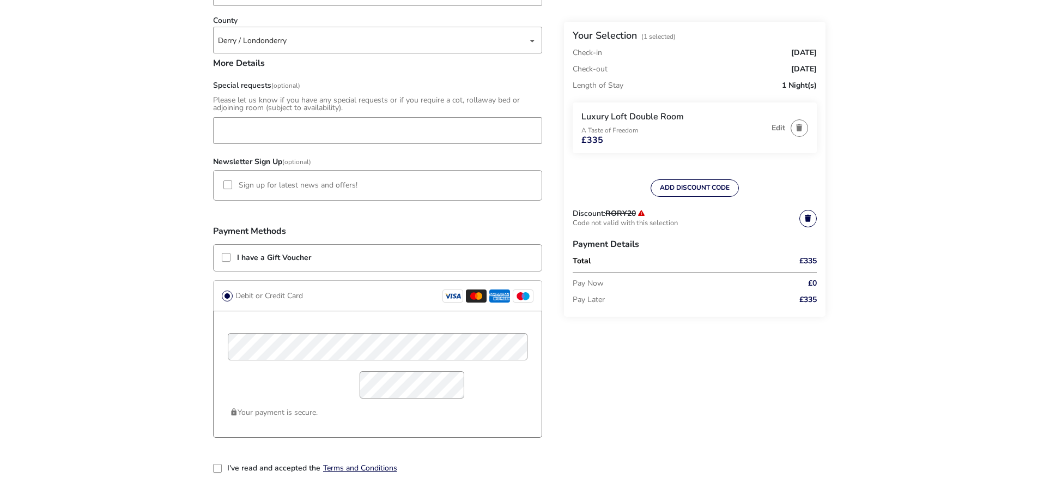
scroll to position [896, 0]
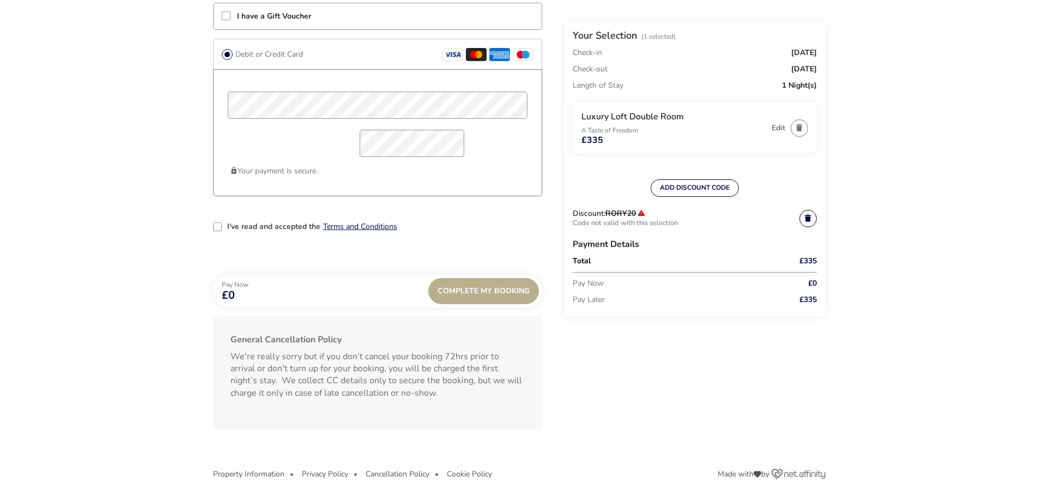
click at [219, 225] on div "2-term_condi" at bounding box center [217, 226] width 9 height 9
click at [469, 292] on div "Complete My Booking" at bounding box center [483, 291] width 111 height 26
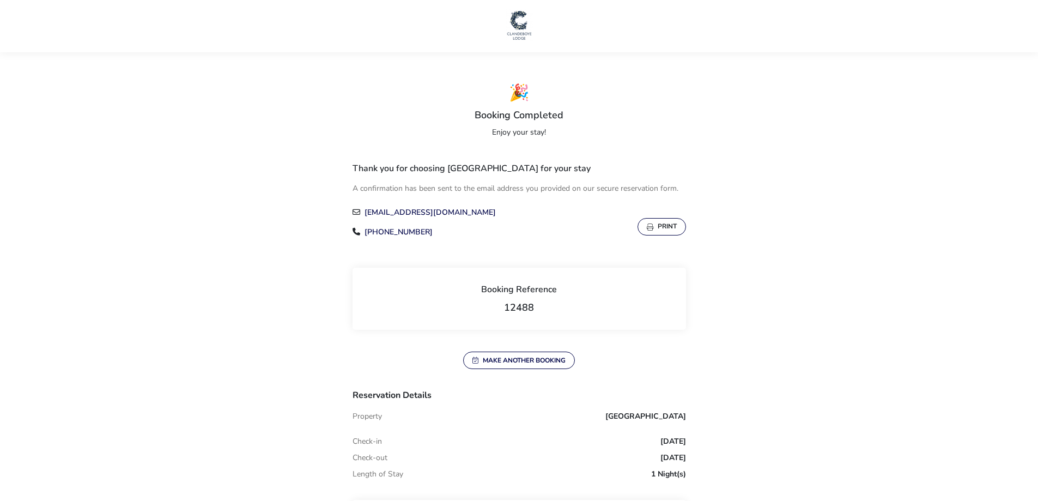
click at [668, 227] on button "Print" at bounding box center [662, 226] width 49 height 17
